Goal: Task Accomplishment & Management: Manage account settings

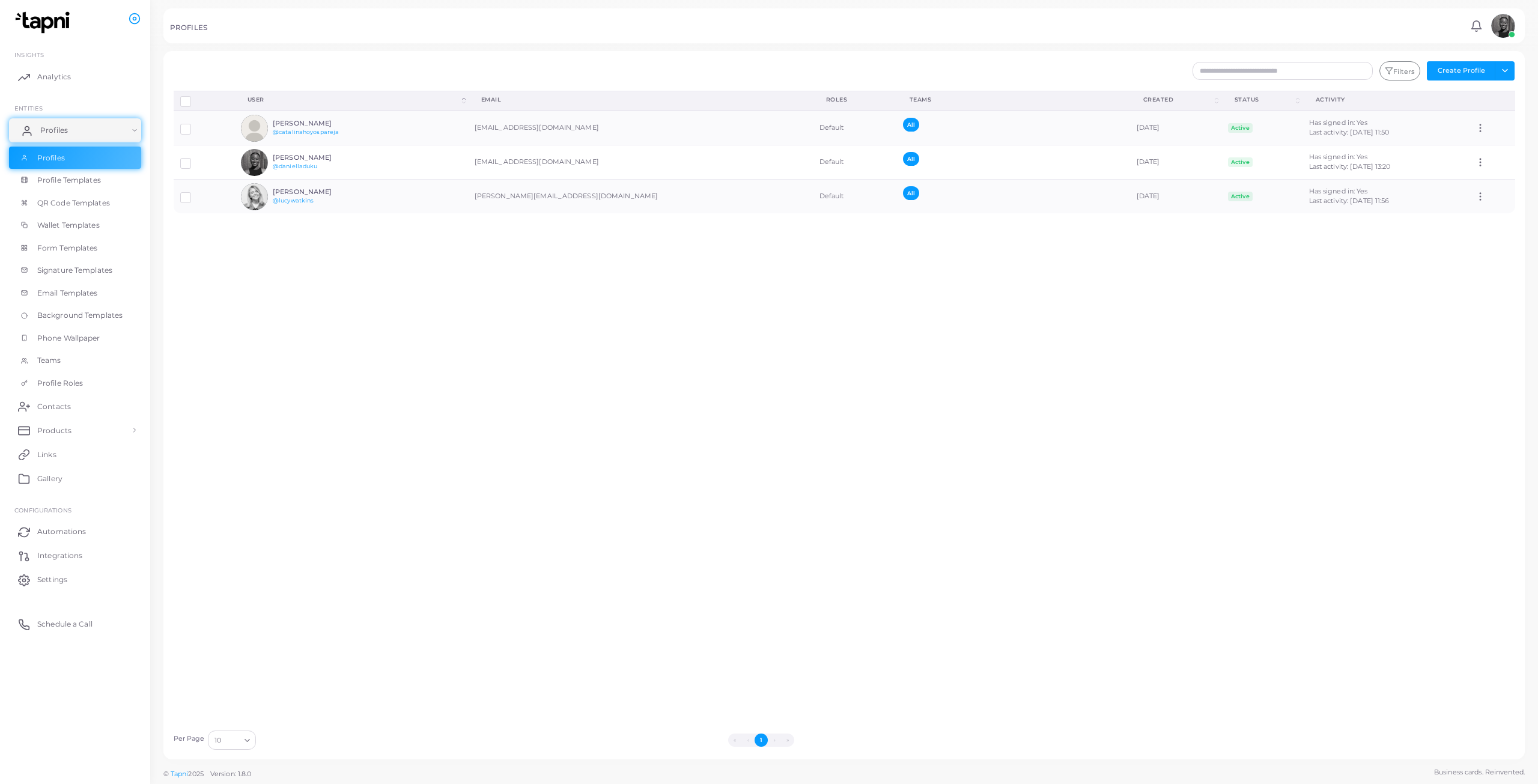
click at [35, 130] on link "Profiles" at bounding box center [75, 130] width 132 height 24
click at [77, 134] on link "Profiles" at bounding box center [75, 130] width 132 height 24
click at [88, 174] on link "Profile Templates" at bounding box center [75, 180] width 132 height 23
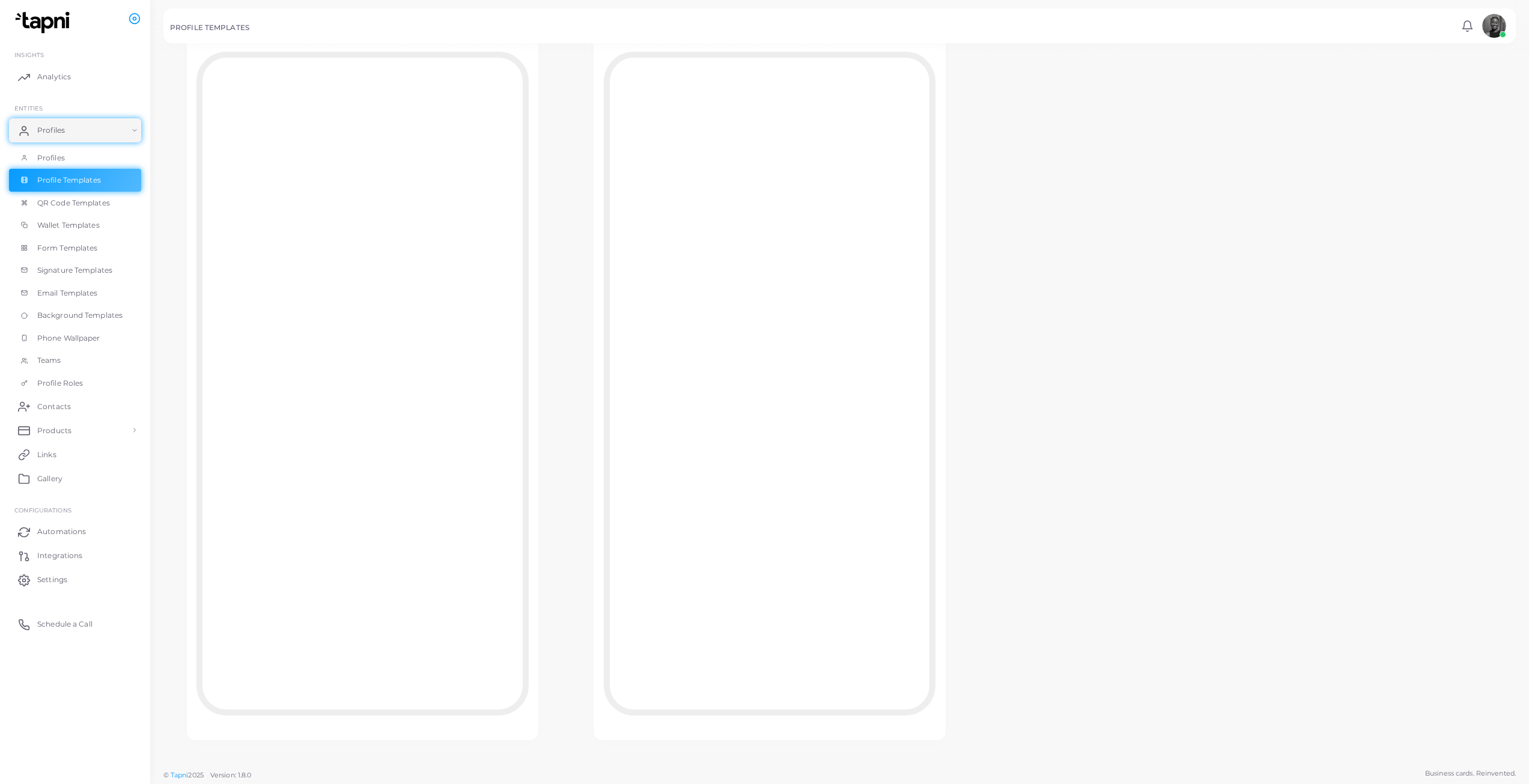
scroll to position [107, 0]
click at [78, 197] on link "QR Code Templates" at bounding box center [75, 203] width 132 height 23
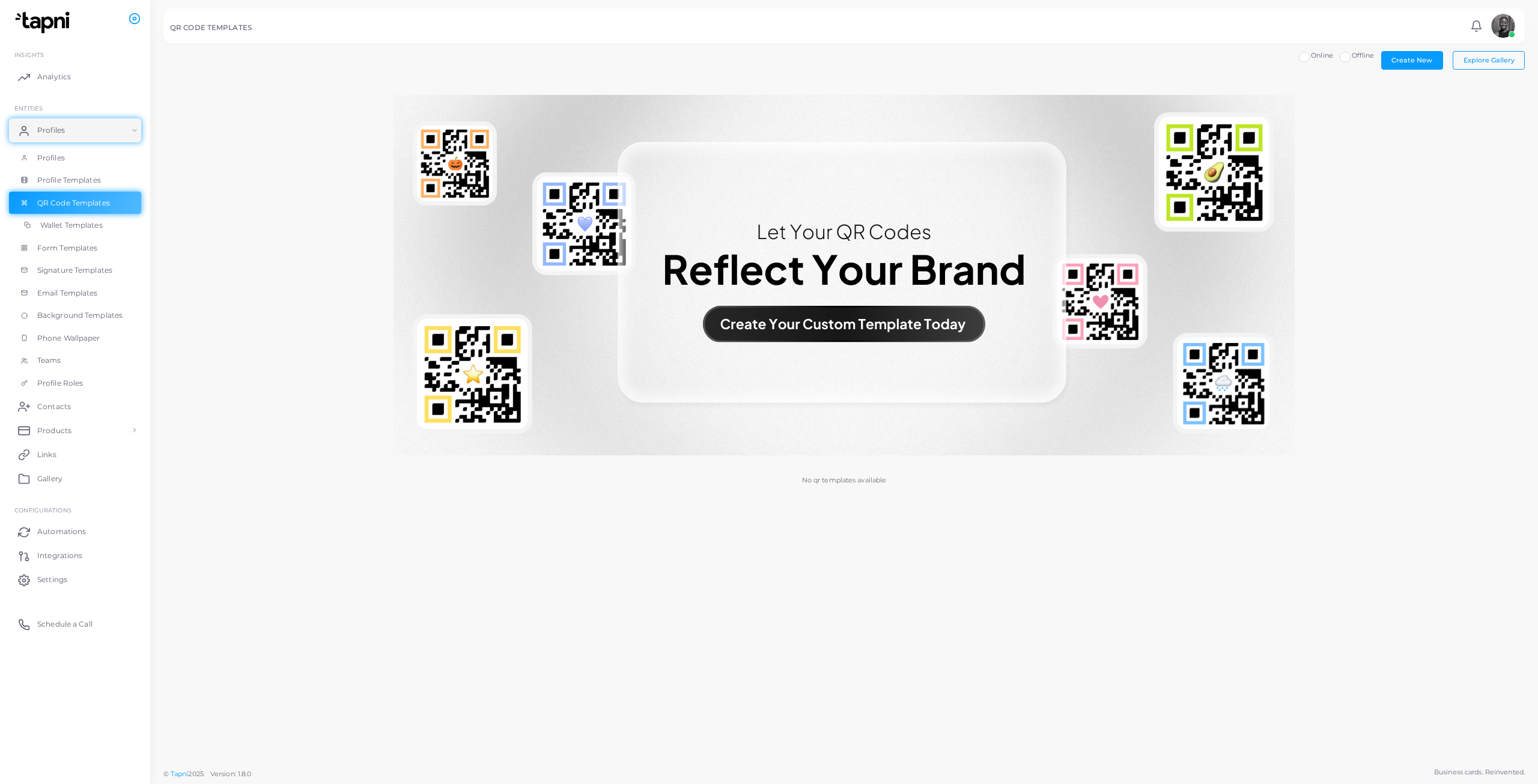
click at [75, 223] on span "Wallet Templates" at bounding box center [71, 225] width 62 height 11
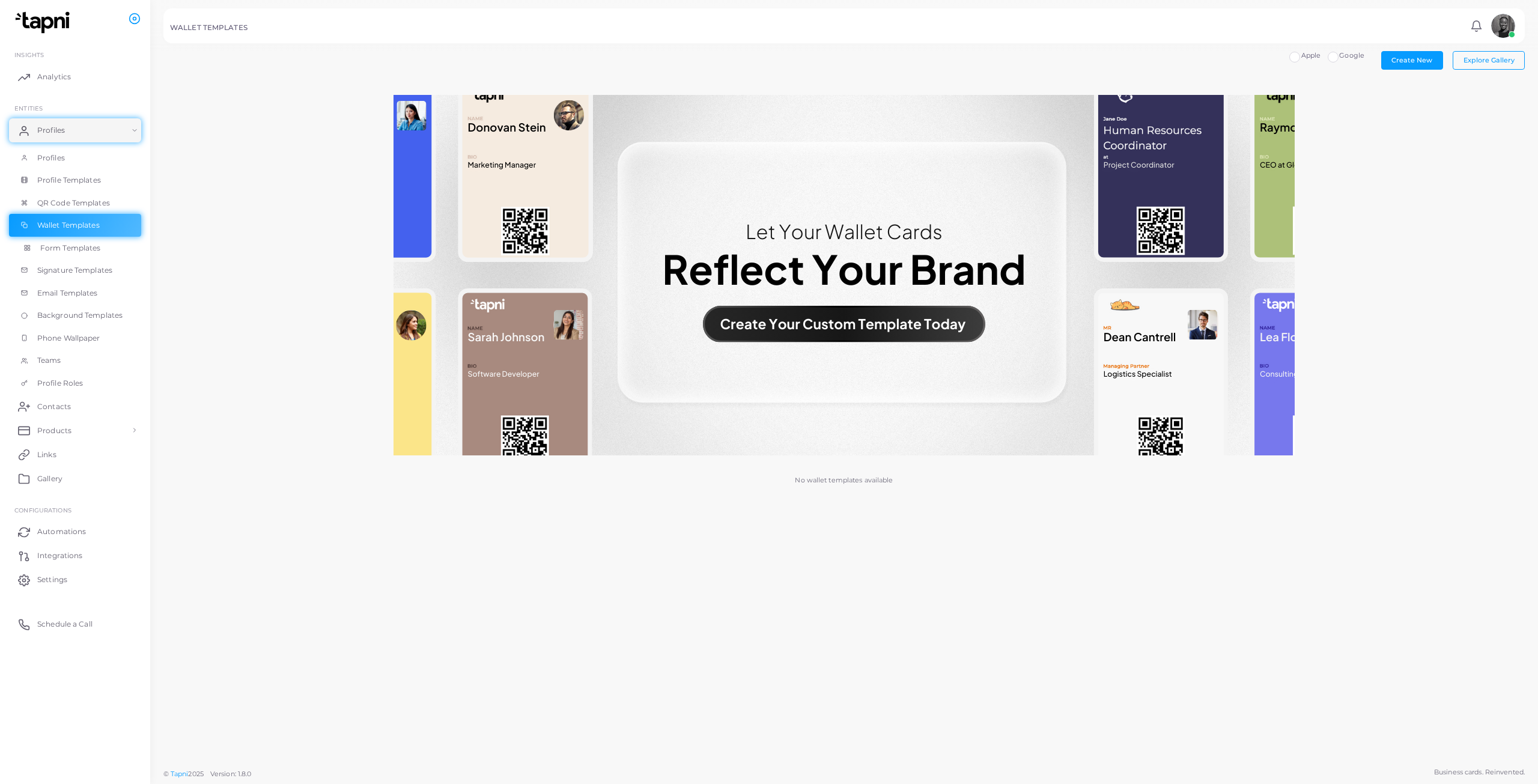
click at [73, 244] on span "Form Templates" at bounding box center [71, 248] width 61 height 11
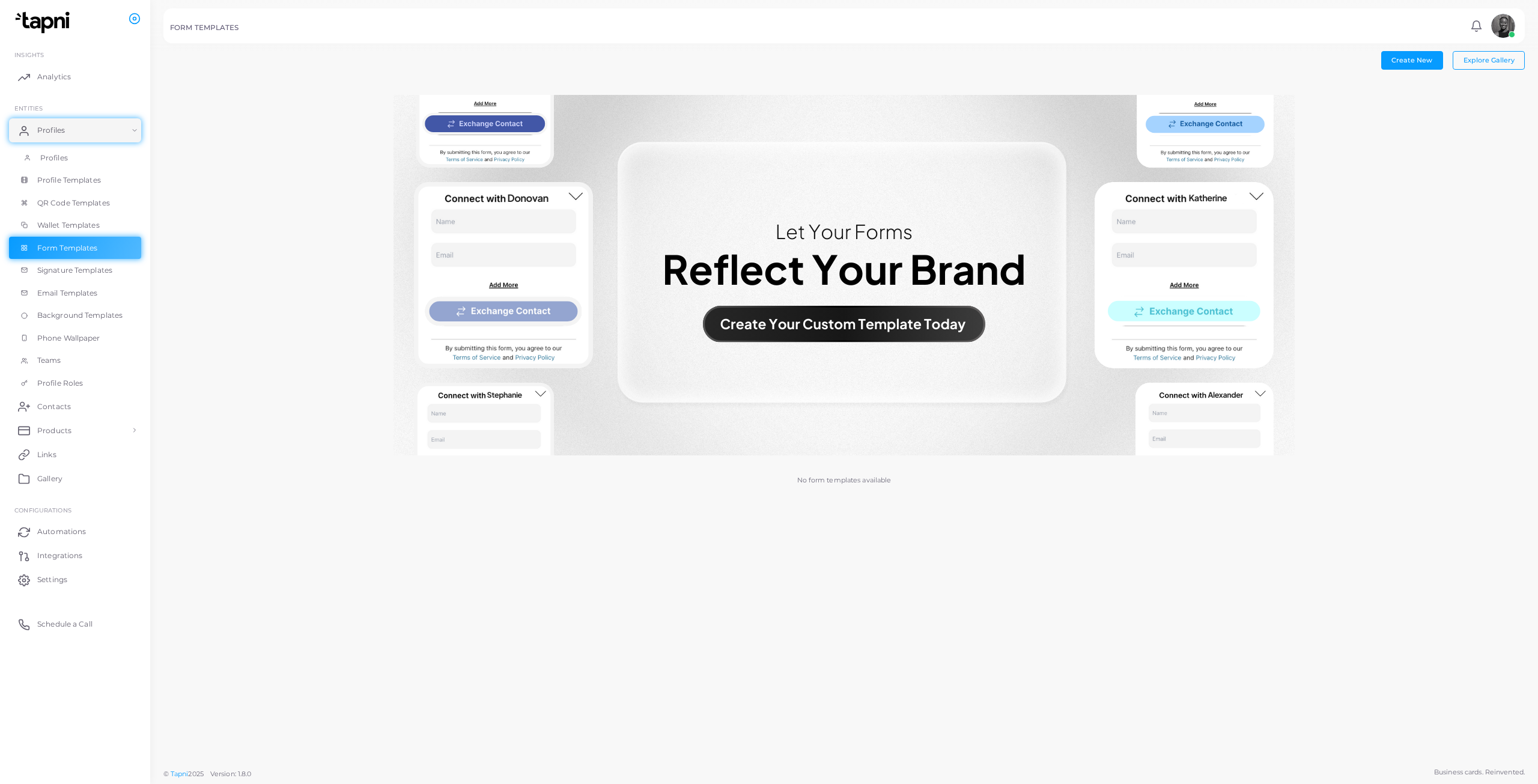
click at [74, 163] on link "Profiles" at bounding box center [75, 158] width 132 height 23
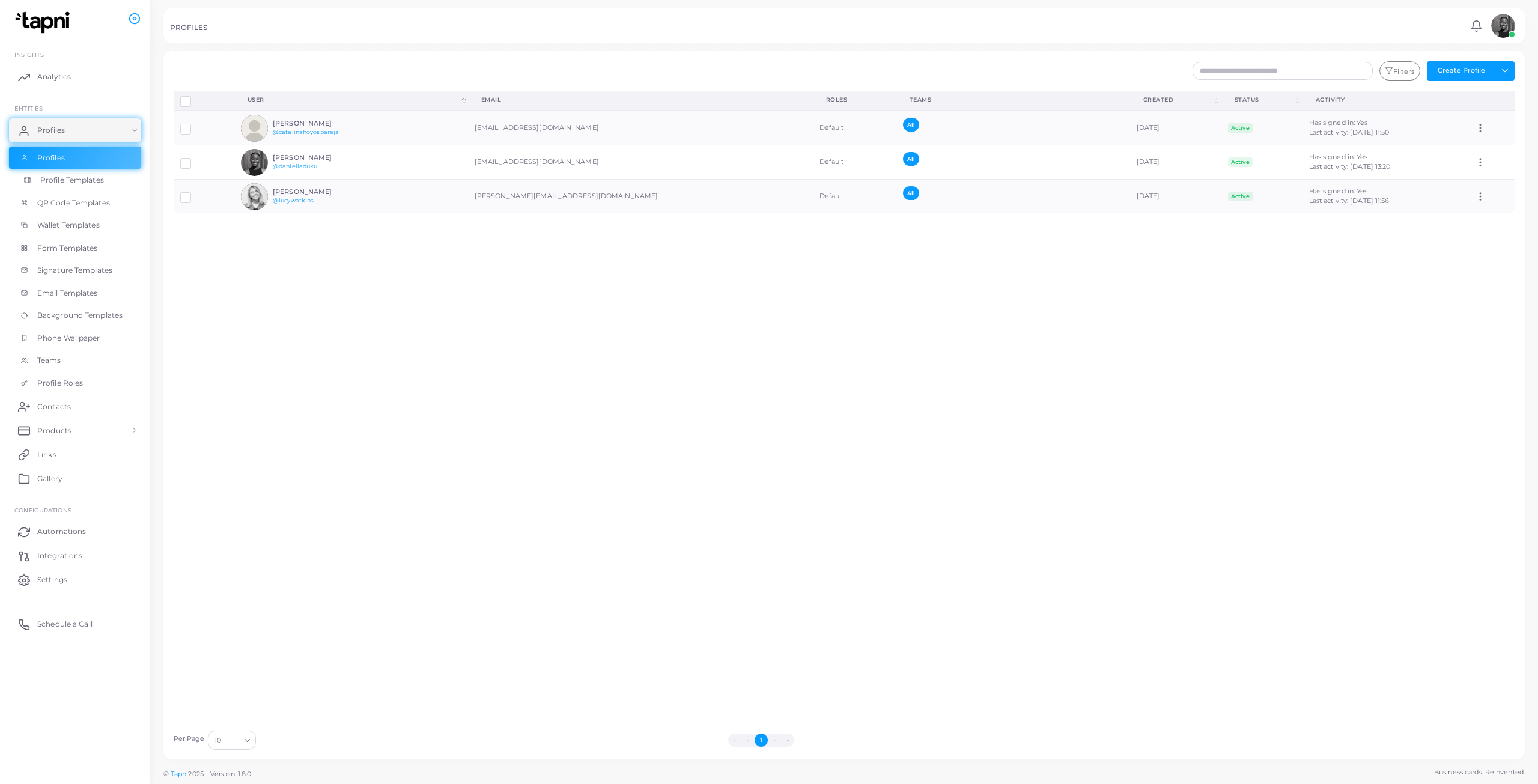
click at [80, 183] on span "Profile Templates" at bounding box center [72, 180] width 64 height 11
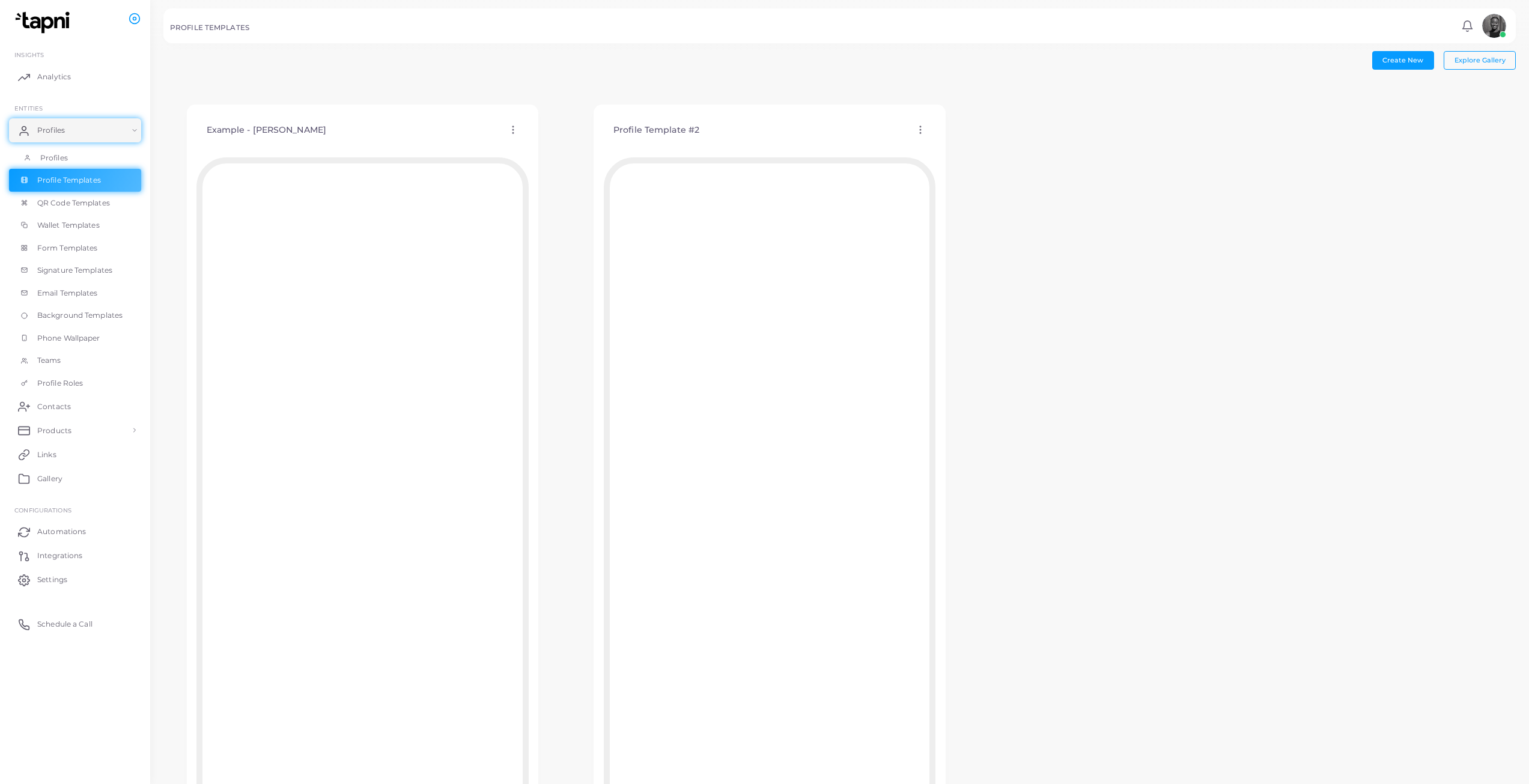
click at [64, 152] on span "Profiles" at bounding box center [54, 158] width 28 height 11
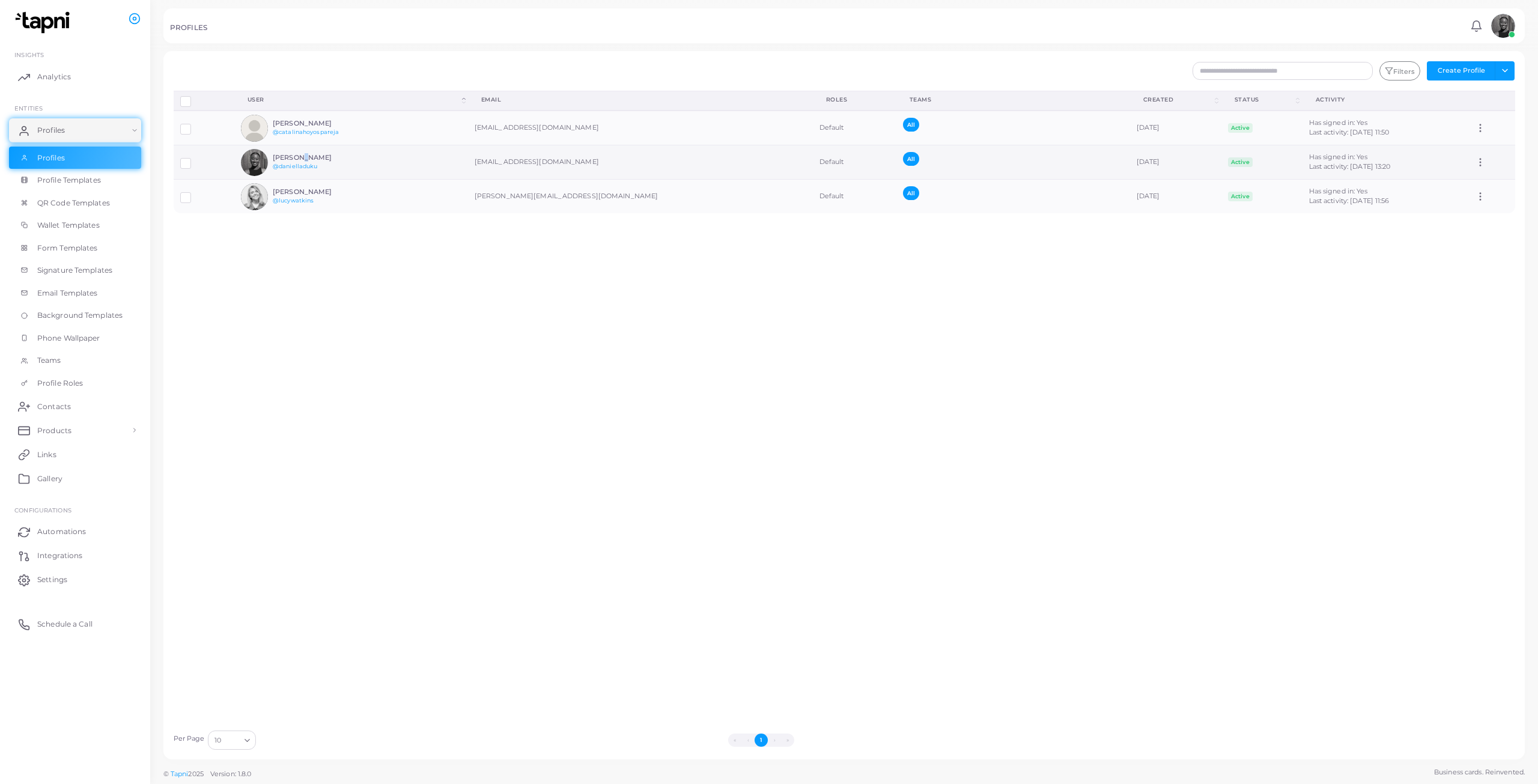
click at [293, 159] on h6 "[PERSON_NAME]" at bounding box center [317, 157] width 88 height 8
click at [292, 156] on h6 "[PERSON_NAME]" at bounding box center [317, 157] width 88 height 8
click at [292, 161] on h6 "[PERSON_NAME]" at bounding box center [317, 157] width 88 height 8
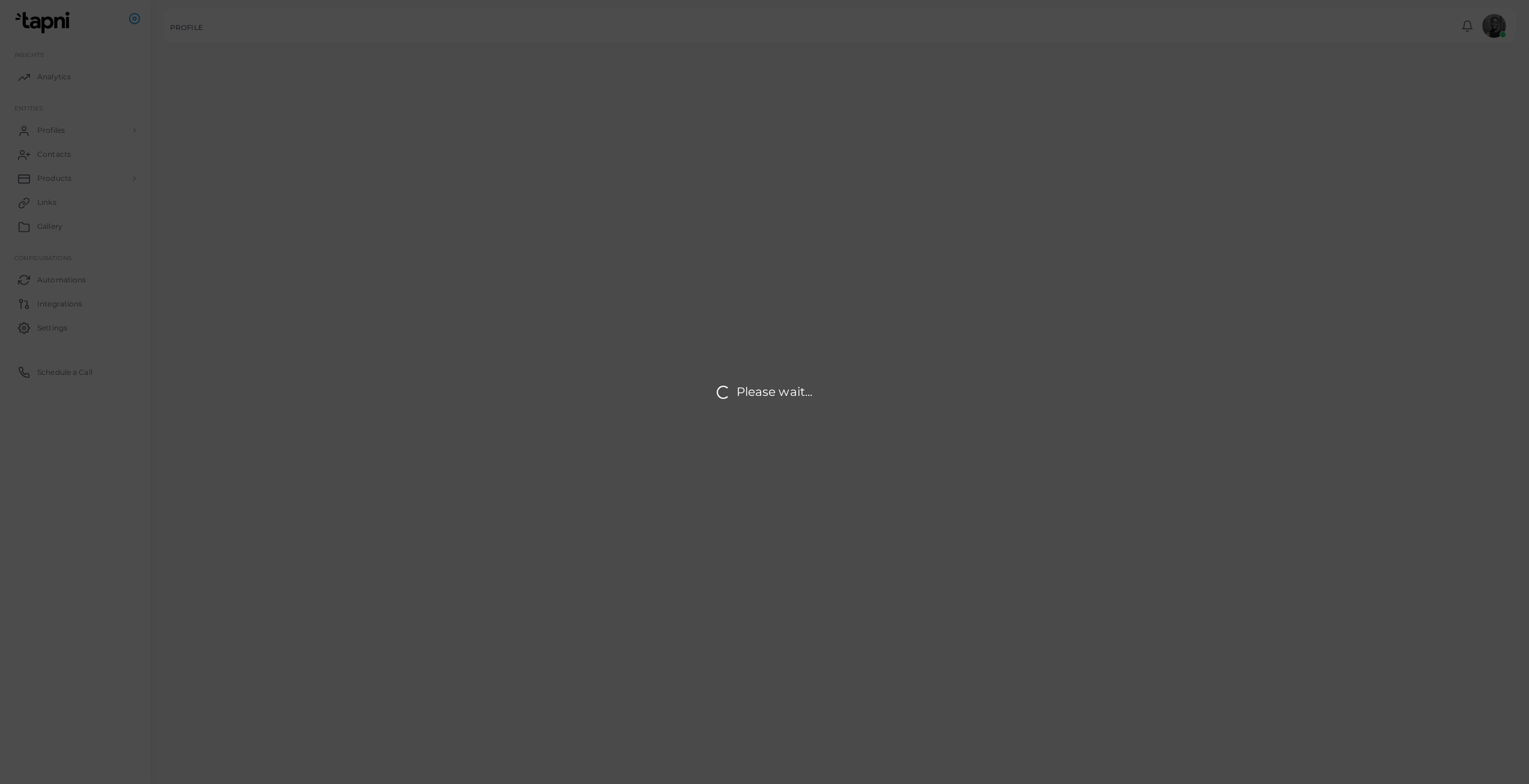
type input "**********"
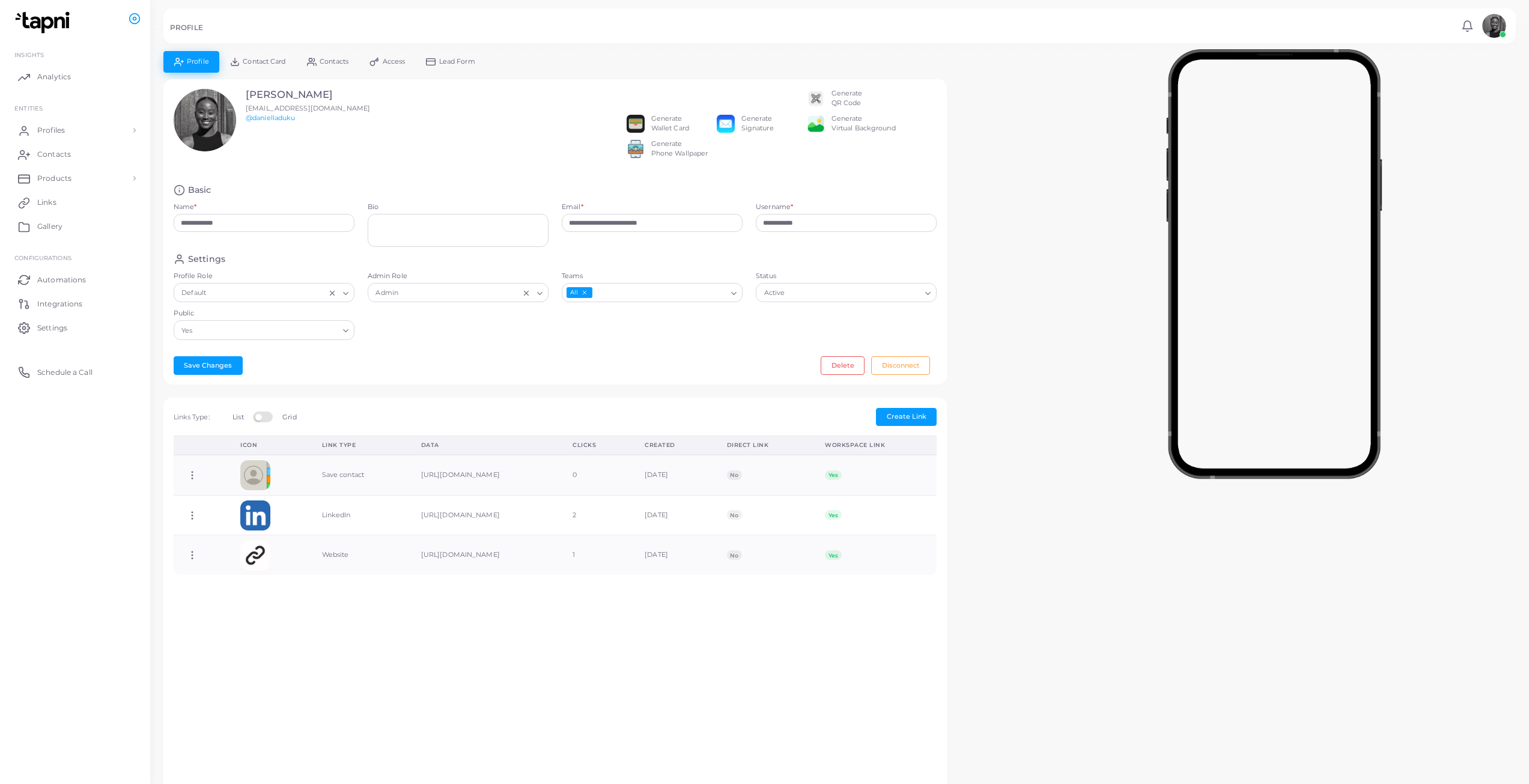
click at [856, 96] on div "Generate QR Code" at bounding box center [847, 98] width 31 height 19
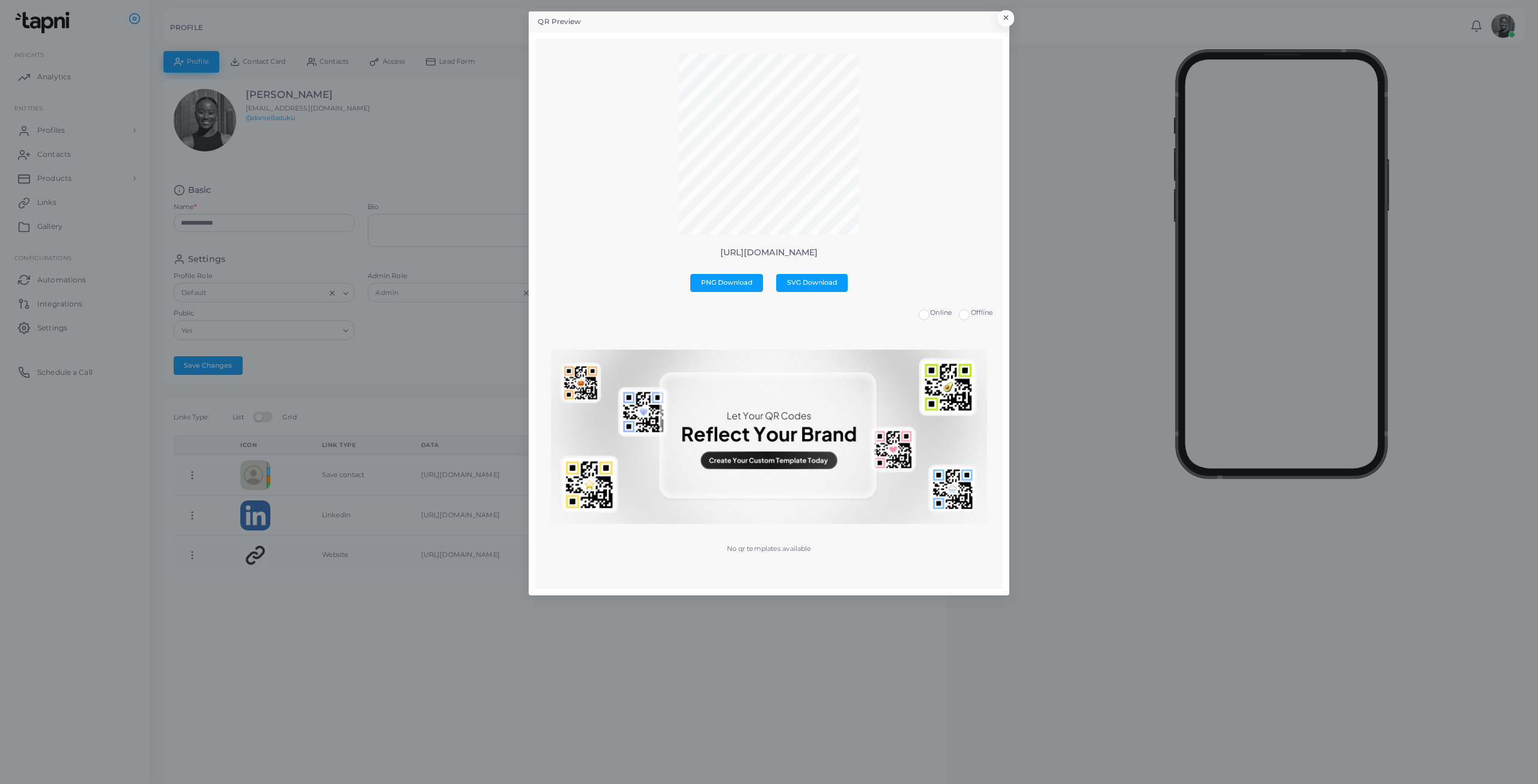
click at [1001, 10] on div "QR Preview × [URL][DOMAIN_NAME] PNG Download SVG Download Online Offline No qr …" at bounding box center [769, 392] width 1538 height 784
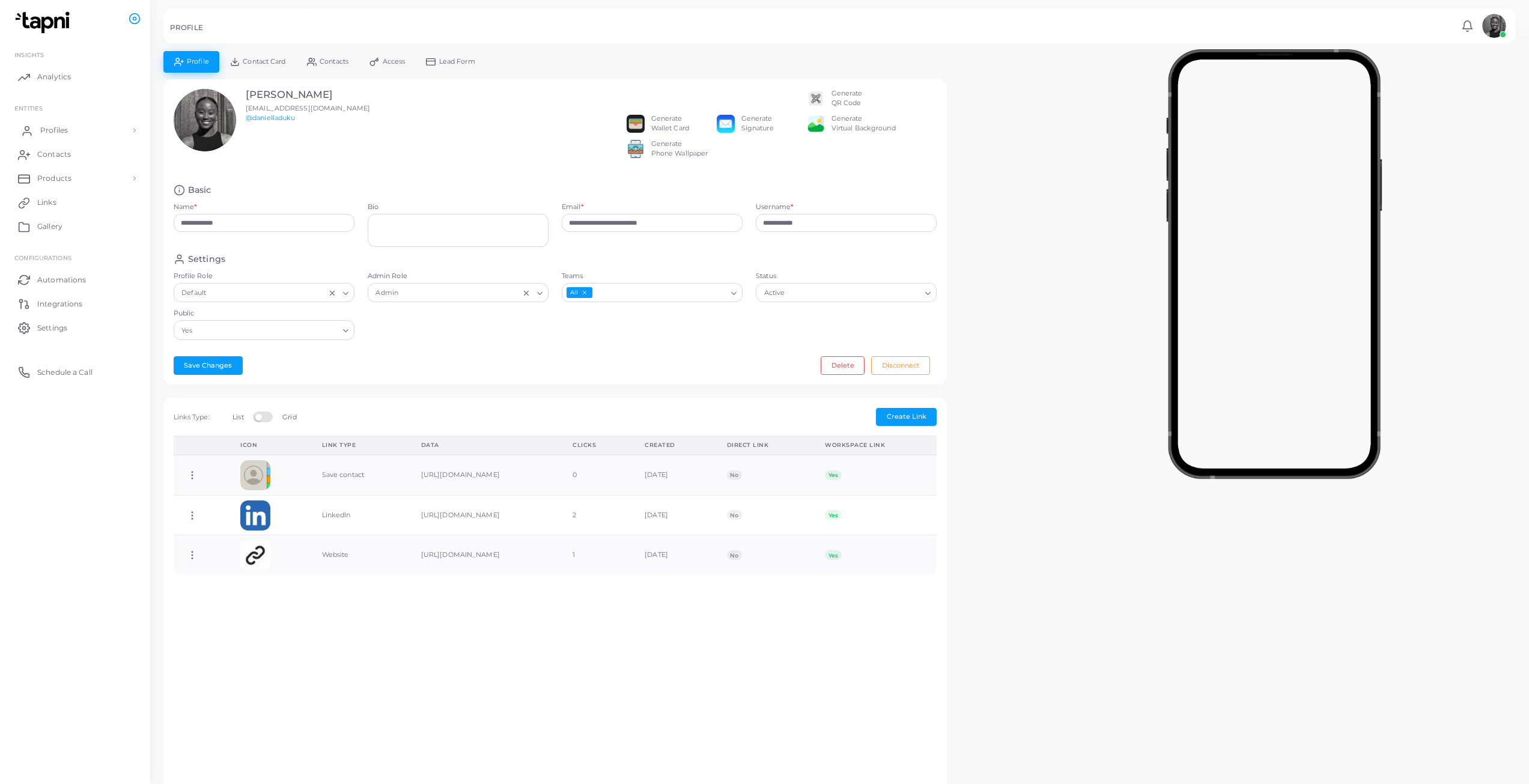
click at [73, 132] on link "Profiles" at bounding box center [75, 130] width 132 height 24
click at [51, 152] on link "Profiles" at bounding box center [75, 158] width 132 height 23
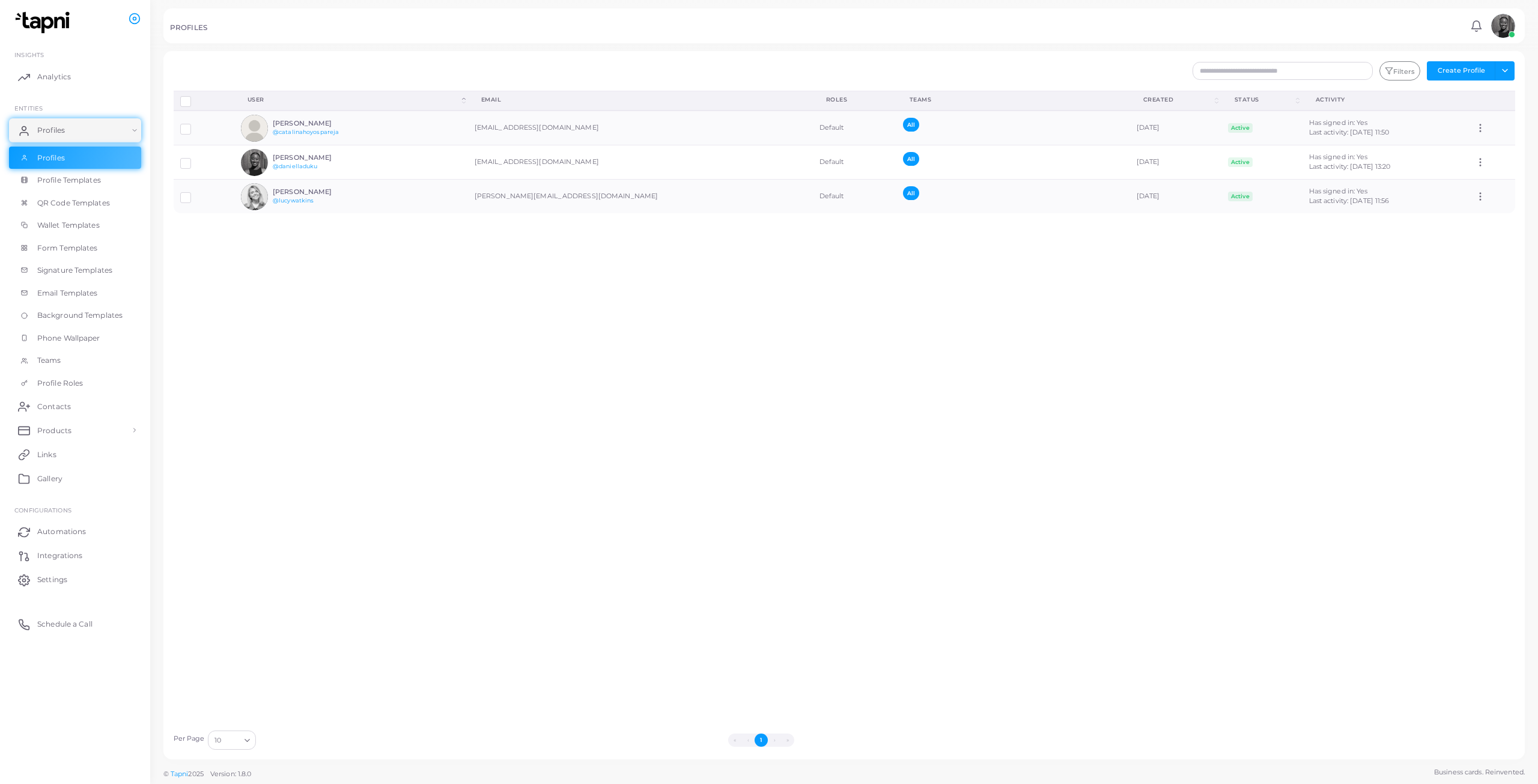
click at [1266, 422] on div "Disconnect Profiles Delete Profile Show Selections Download QRs User (Click to …" at bounding box center [844, 407] width 1354 height 633
click at [912, 429] on div "Disconnect Profiles Delete Profile Show Selections Download QRs User (Click to …" at bounding box center [844, 407] width 1354 height 633
